Goal: Task Accomplishment & Management: Manage account settings

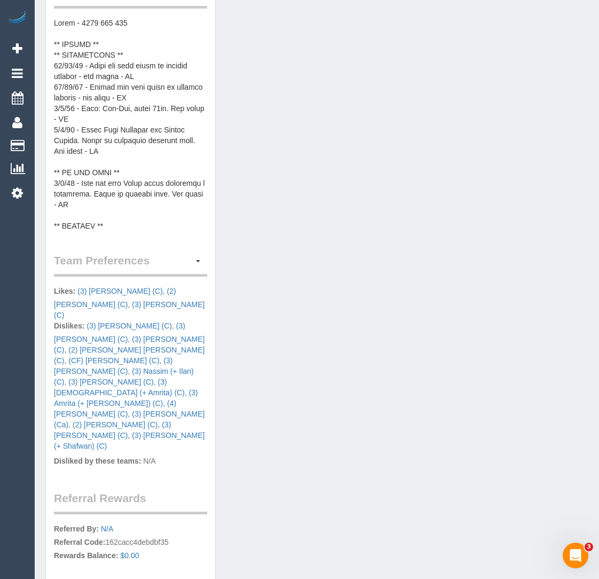
scroll to position [500, 0]
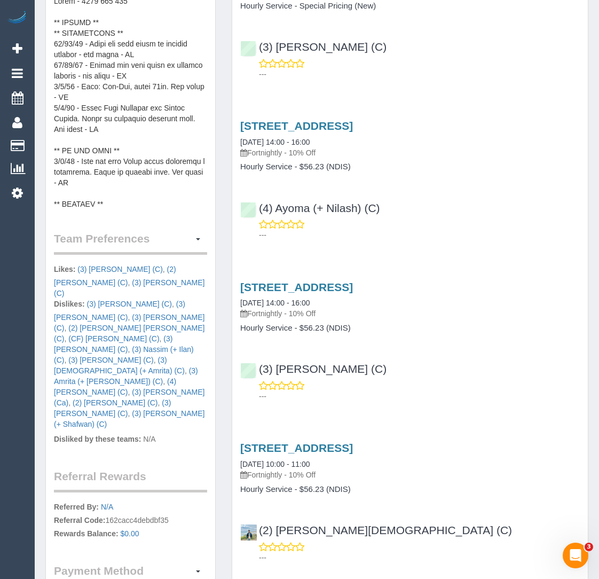
click at [168, 156] on pre at bounding box center [130, 103] width 153 height 214
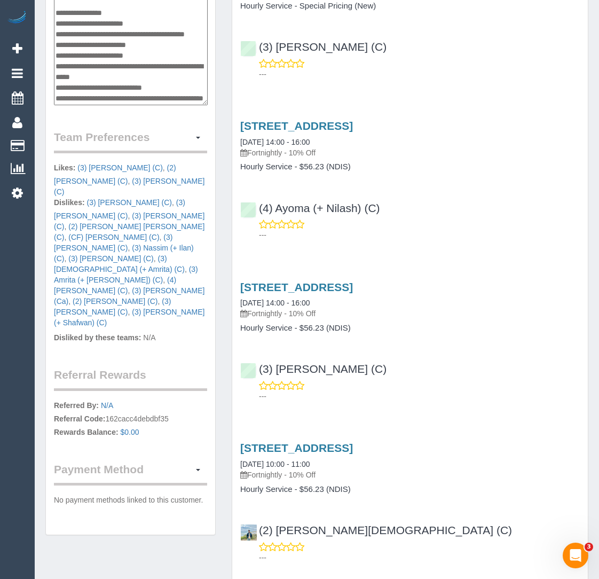
scroll to position [759, 0]
drag, startPoint x: 174, startPoint y: 62, endPoint x: 113, endPoint y: 60, distance: 60.4
click at [113, 60] on textarea at bounding box center [131, 50] width 154 height 109
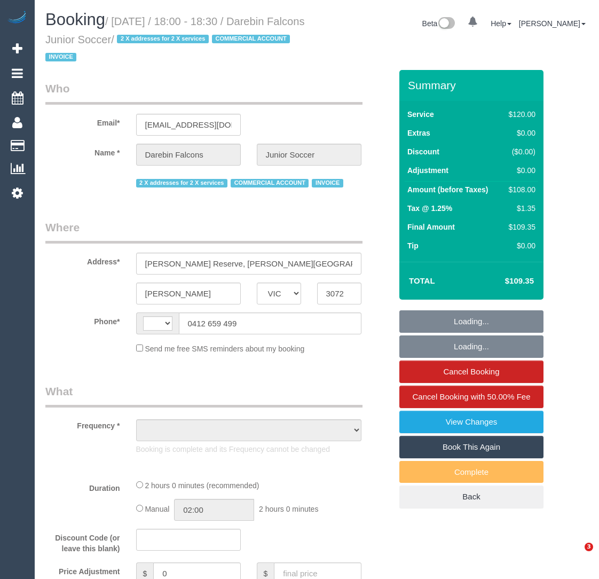
select select "VIC"
select select "object:291"
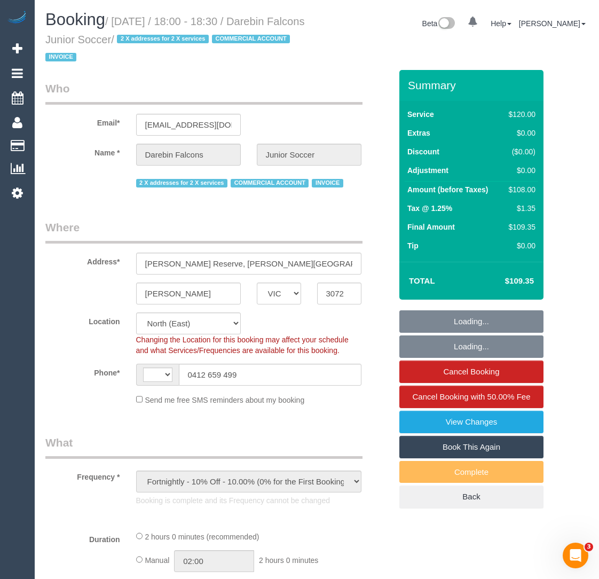
select select "string:AU"
select select "number:28"
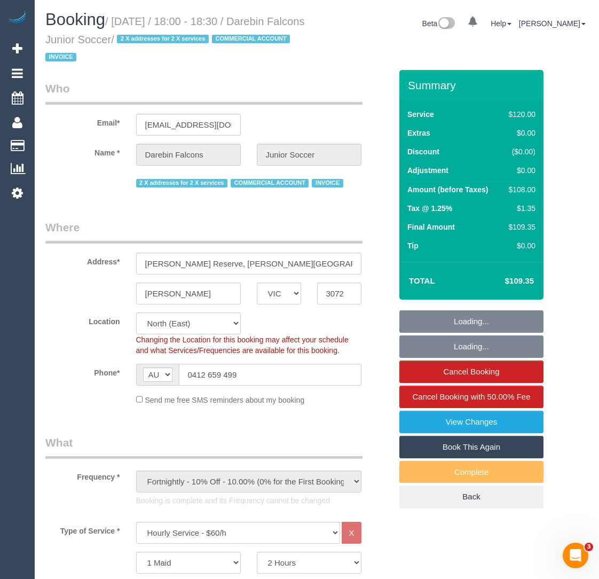
select select "object:1473"
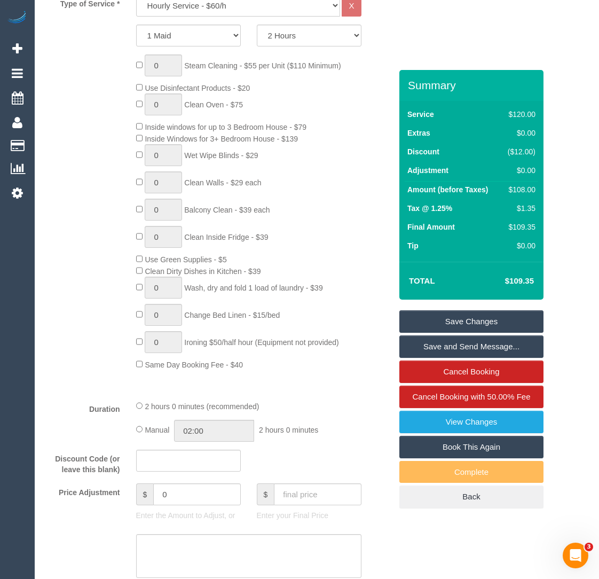
scroll to position [671, 0]
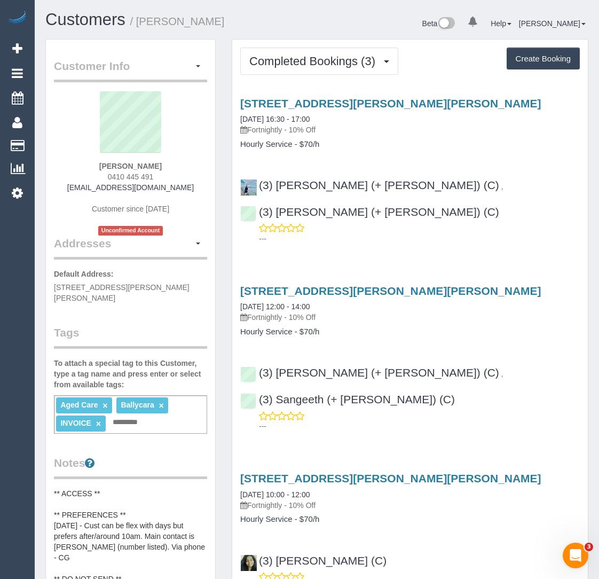
drag, startPoint x: 105, startPoint y: 161, endPoint x: 164, endPoint y: 155, distance: 59.0
click at [164, 155] on div "Kon Liolios 0410 445 491 hdangelo888@gmail.com Customer since 2025 Unconfirmed …" at bounding box center [130, 163] width 153 height 144
copy div
drag, startPoint x: 233, startPoint y: 93, endPoint x: 450, endPoint y: 97, distance: 217.4
click at [451, 98] on div "66 Andrew Street, Glenroy, VIC 3046 12/08/2025 16:30 - 17:00 Fortnightly - 10% …" at bounding box center [410, 168] width 356 height 161
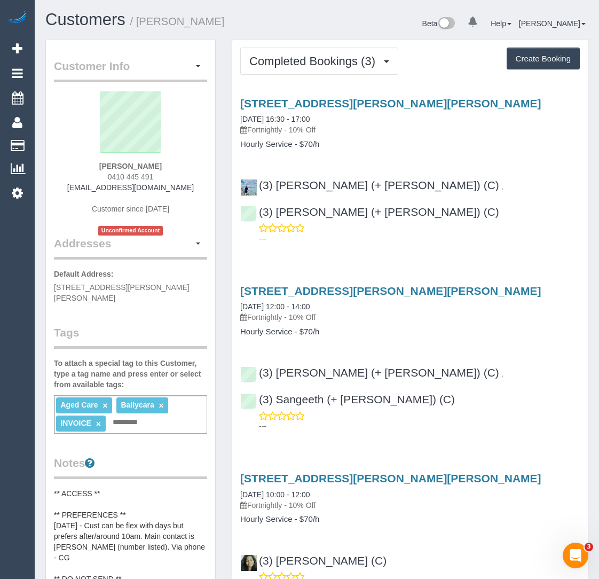
copy link "66 Andrew Street, Glenroy, VIC 3046"
drag, startPoint x: 98, startPoint y: 166, endPoint x: 166, endPoint y: 168, distance: 68.4
click at [166, 168] on div "Kon Liolios 0410 445 491 hdangelo888@gmail.com Customer since 2025 Unconfirmed …" at bounding box center [130, 163] width 153 height 144
copy strong "Kon Liolios"
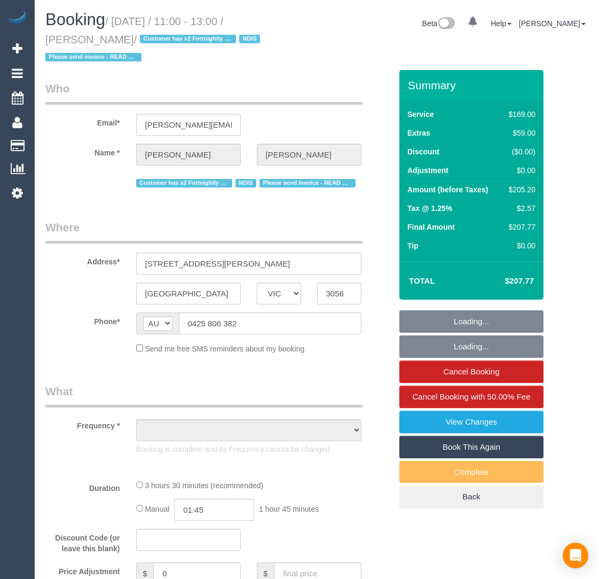
select select "VIC"
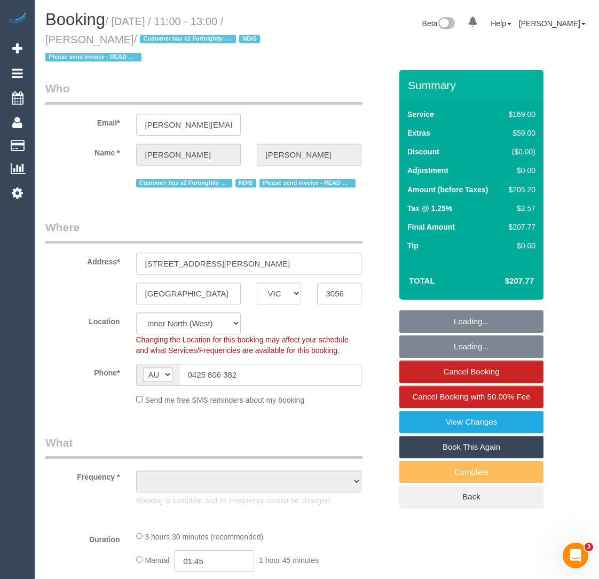
select select "object:690"
select select "number:28"
select select "number:15"
select select "number:18"
select select "number:22"
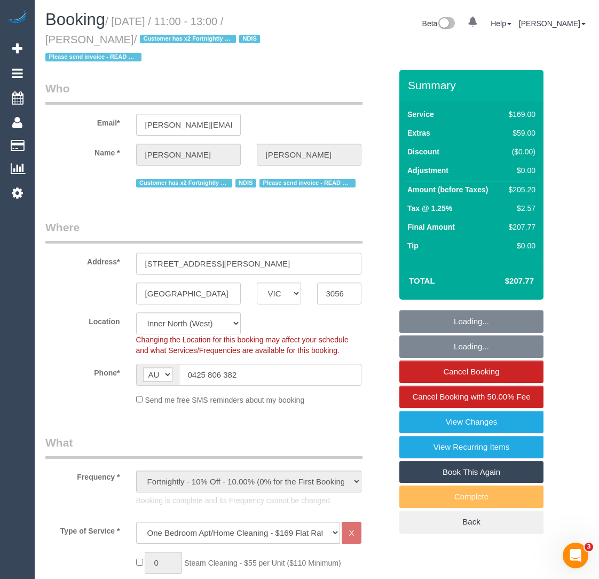
select select "object:1663"
select select "spot1"
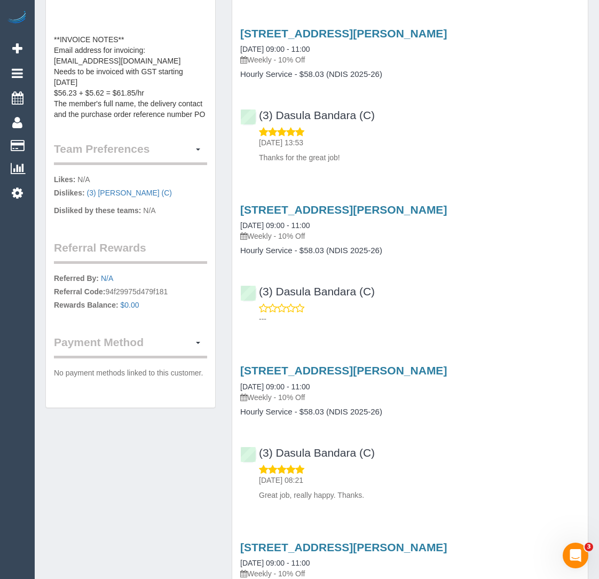
scroll to position [614, 0]
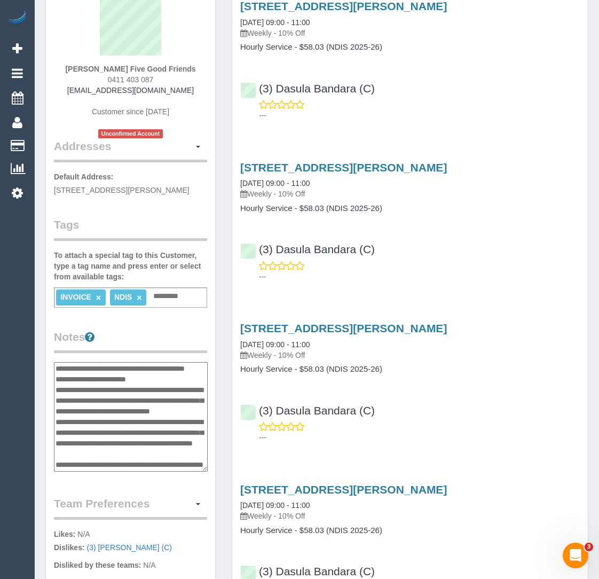
scroll to position [108, 0]
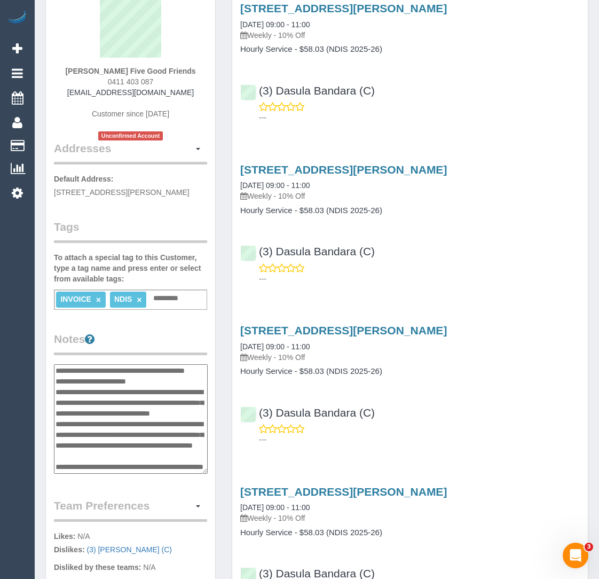
drag, startPoint x: 117, startPoint y: 381, endPoint x: 68, endPoint y: 383, distance: 49.2
click at [68, 383] on textarea "**********" at bounding box center [131, 418] width 154 height 109
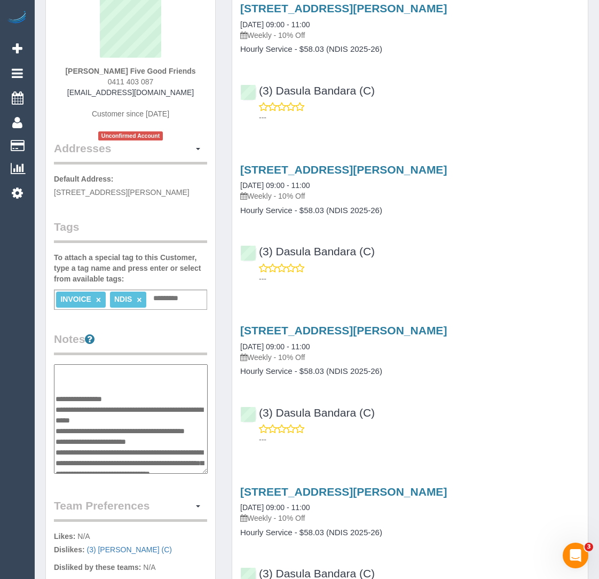
scroll to position [111, 0]
